Goal: Transaction & Acquisition: Download file/media

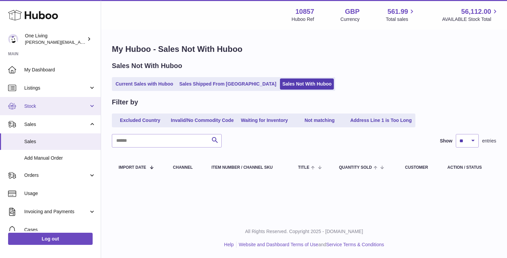
click at [38, 107] on span "Stock" at bounding box center [56, 106] width 64 height 6
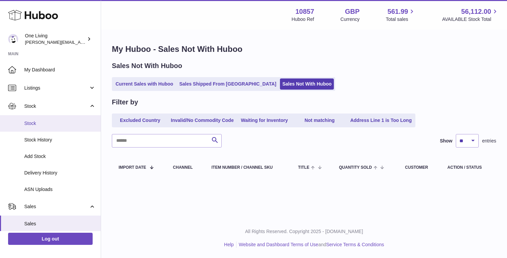
click at [40, 122] on span "Stock" at bounding box center [59, 123] width 71 height 6
click at [43, 120] on span "Stock" at bounding box center [59, 123] width 71 height 6
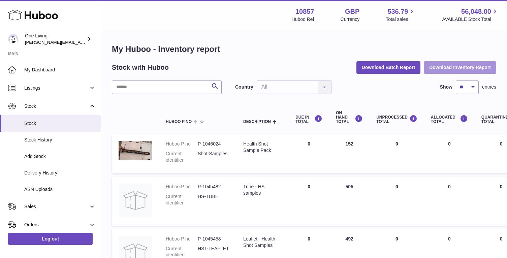
click at [444, 67] on button "Download Inventory Report" at bounding box center [460, 67] width 72 height 12
